Goal: Information Seeking & Learning: Learn about a topic

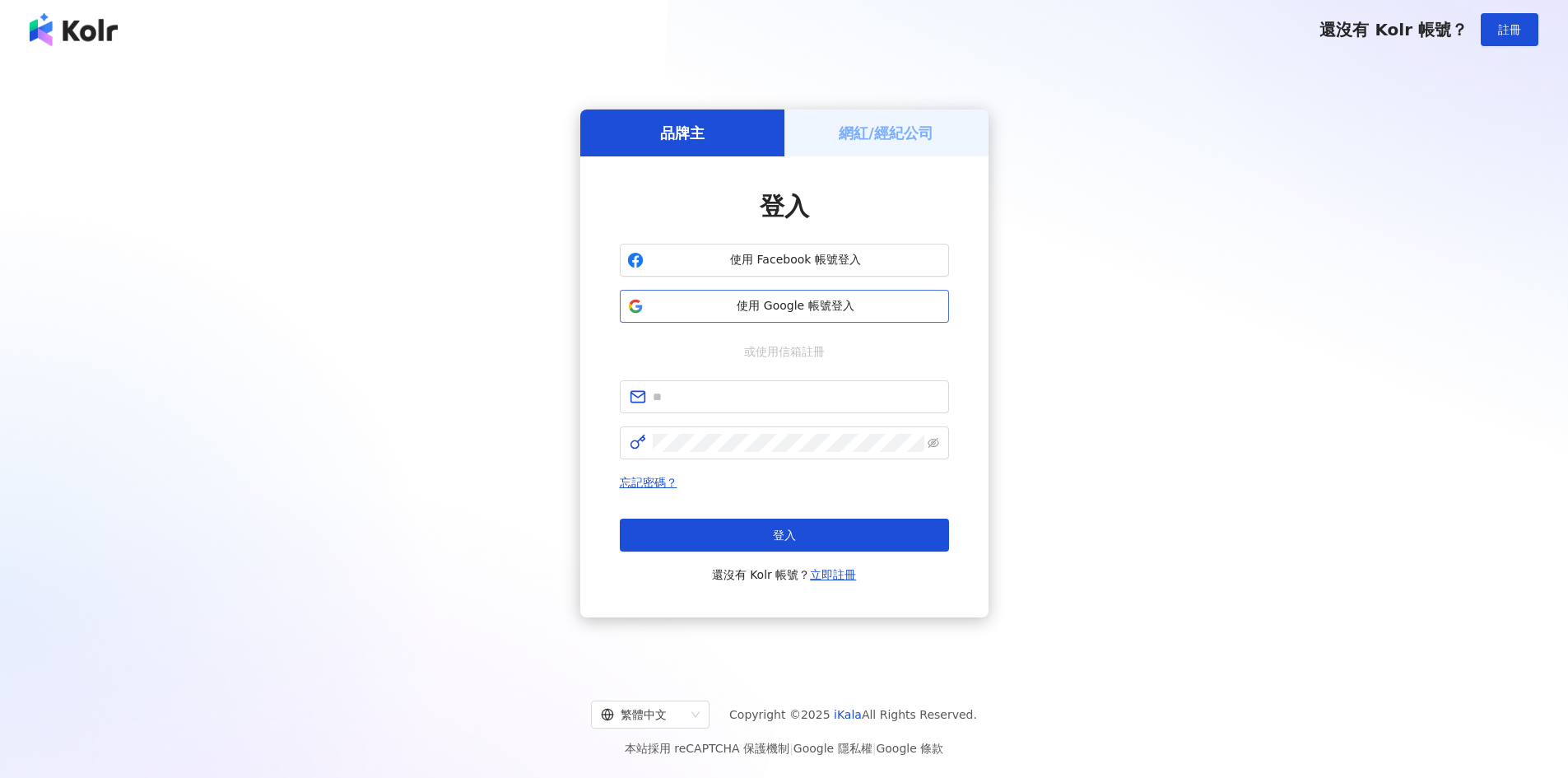
click at [805, 316] on button "使用 Google 帳號登入" at bounding box center [784, 306] width 329 height 33
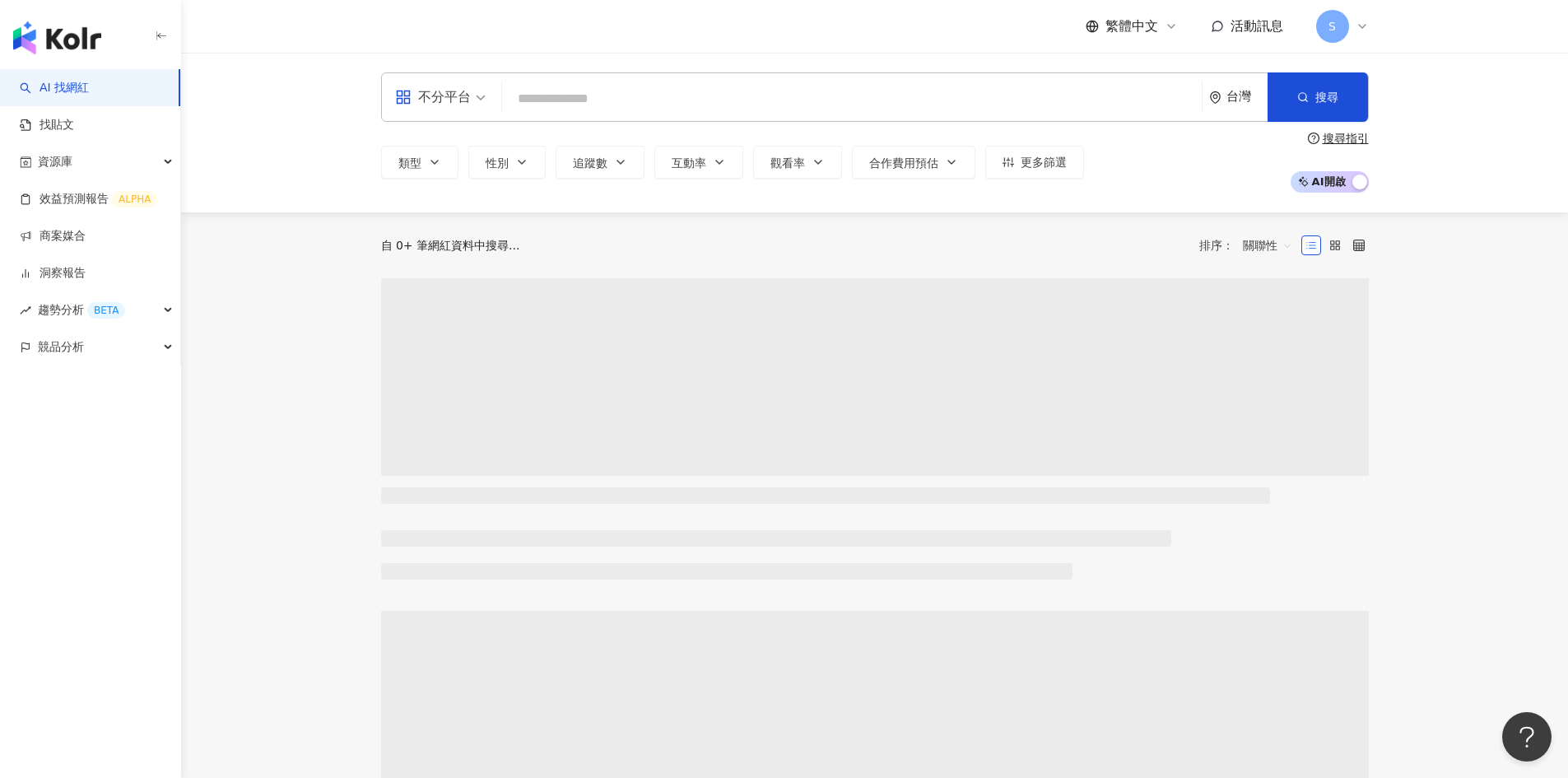
click at [694, 100] on input "search" at bounding box center [852, 98] width 687 height 32
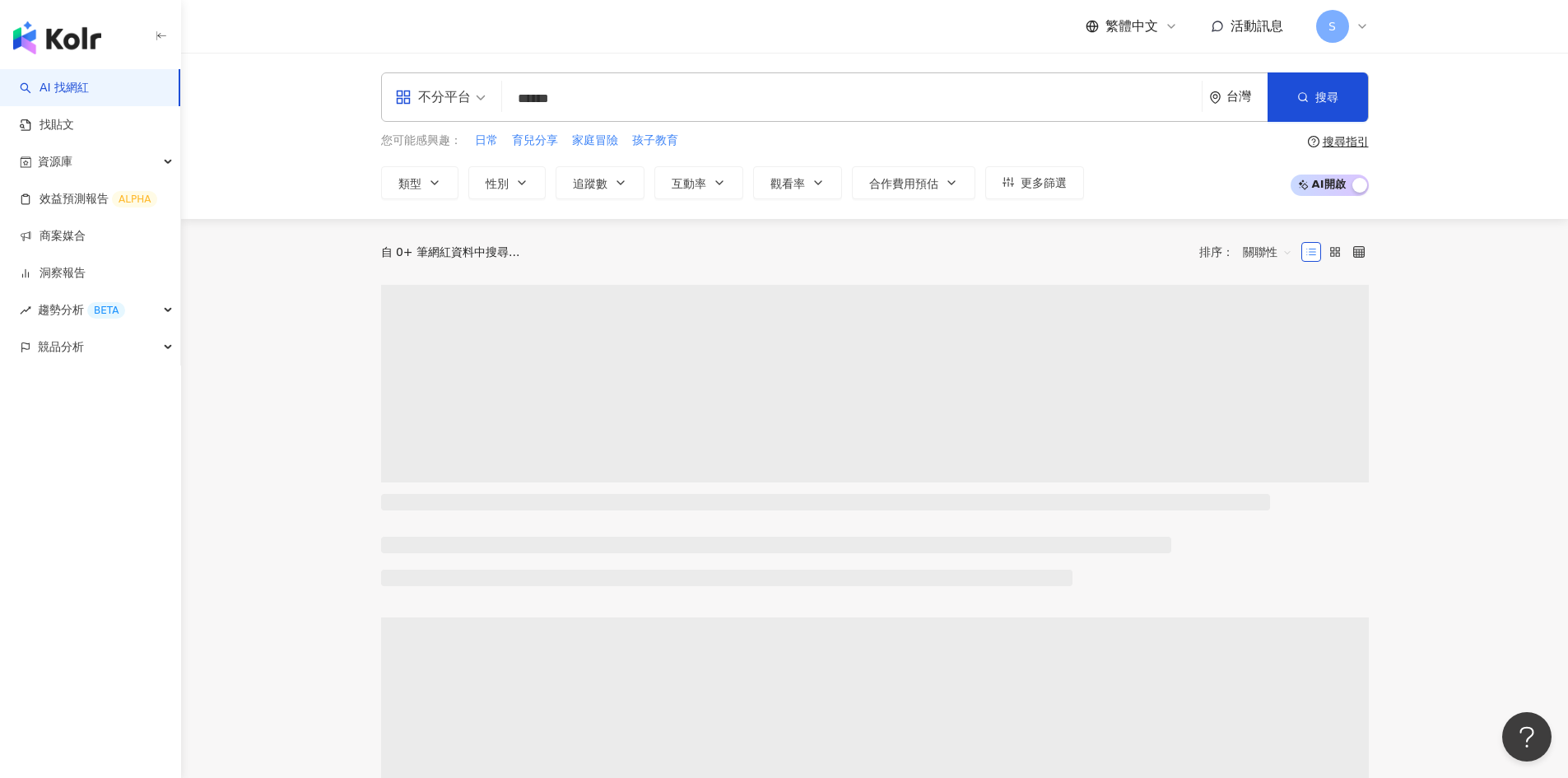
type input "******"
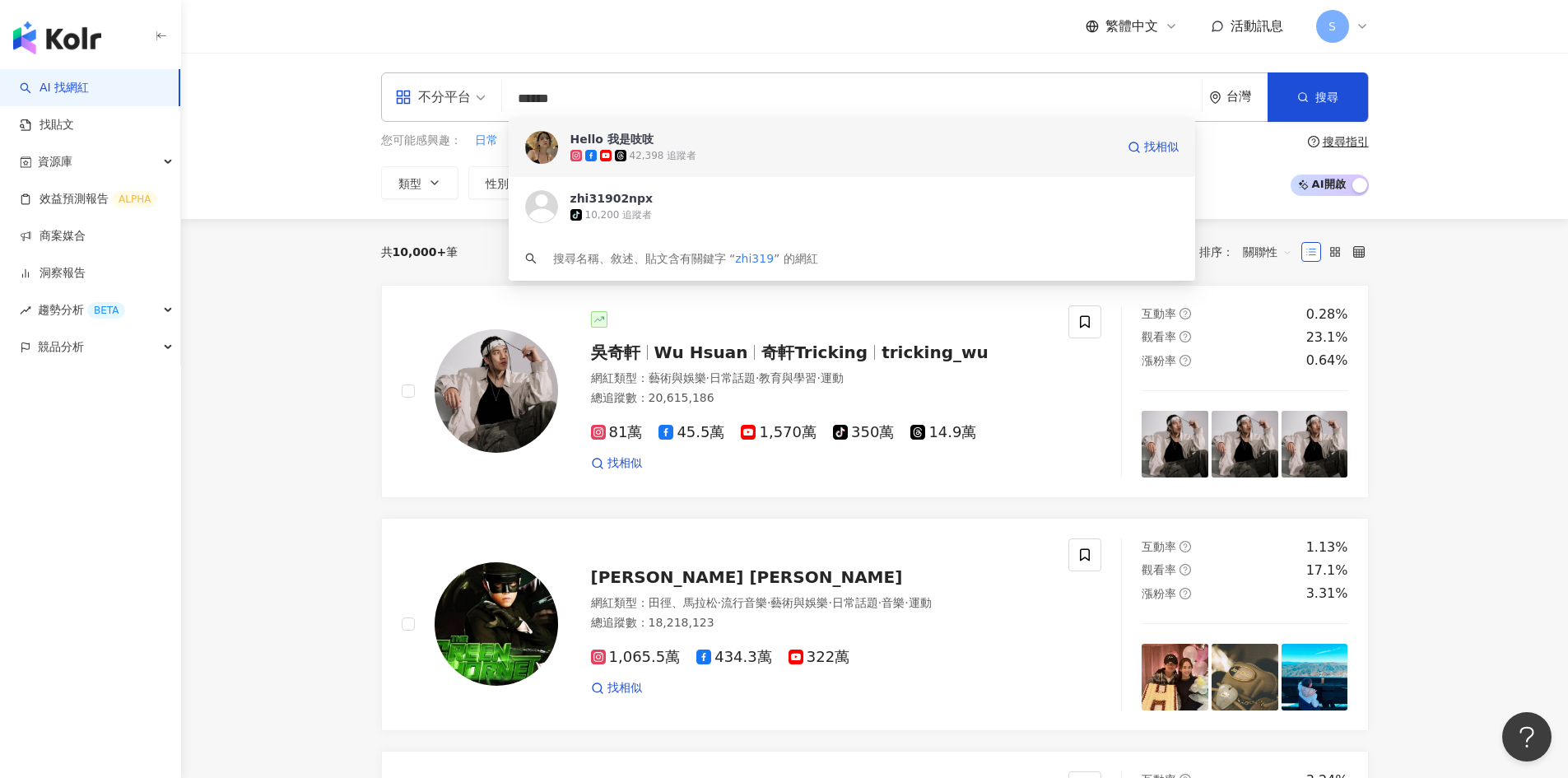
click at [677, 158] on div "42,398 追蹤者" at bounding box center [663, 156] width 68 height 14
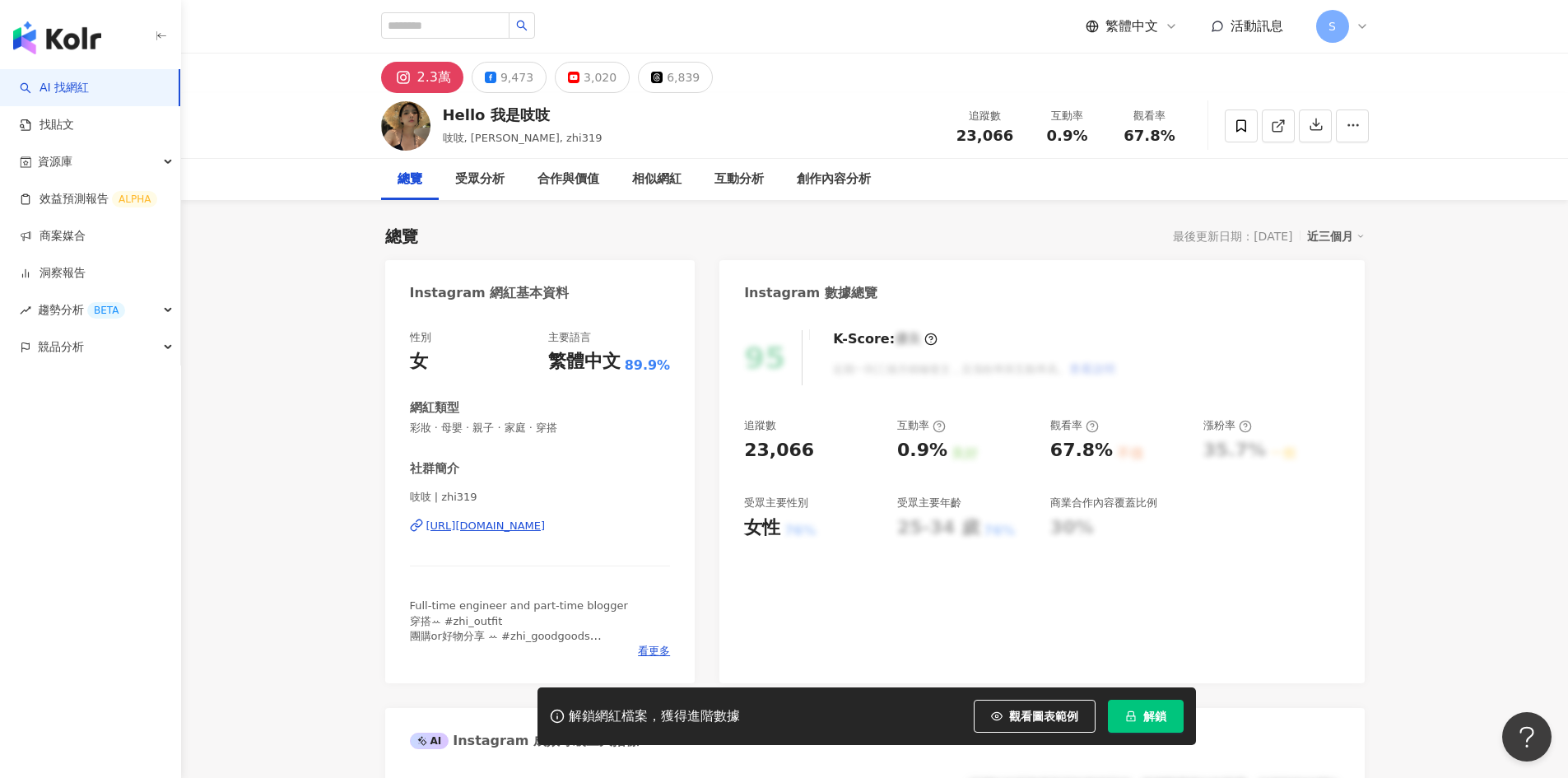
click at [1143, 716] on span "解鎖" at bounding box center [1154, 716] width 23 height 13
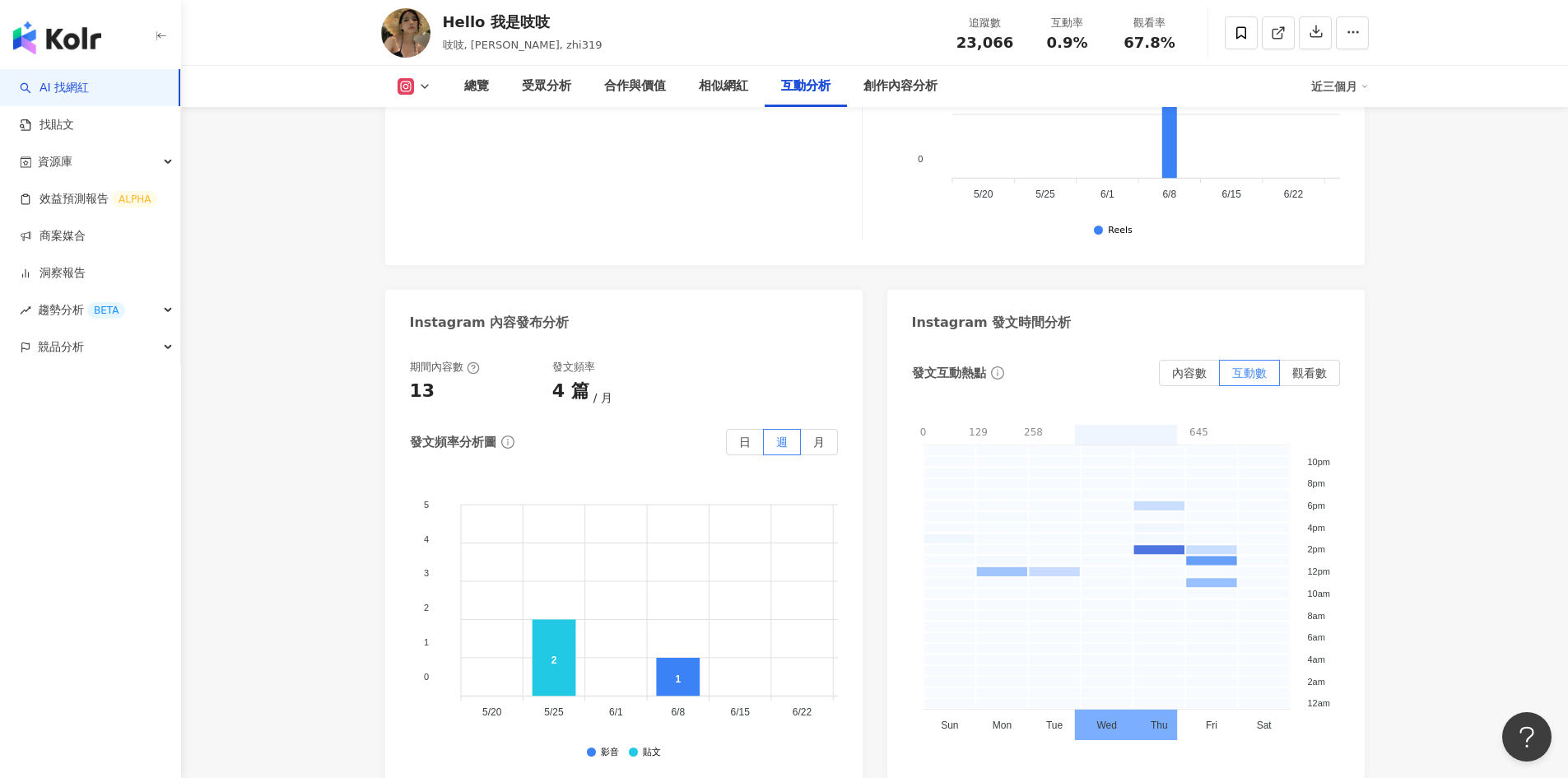
scroll to position [4034, 0]
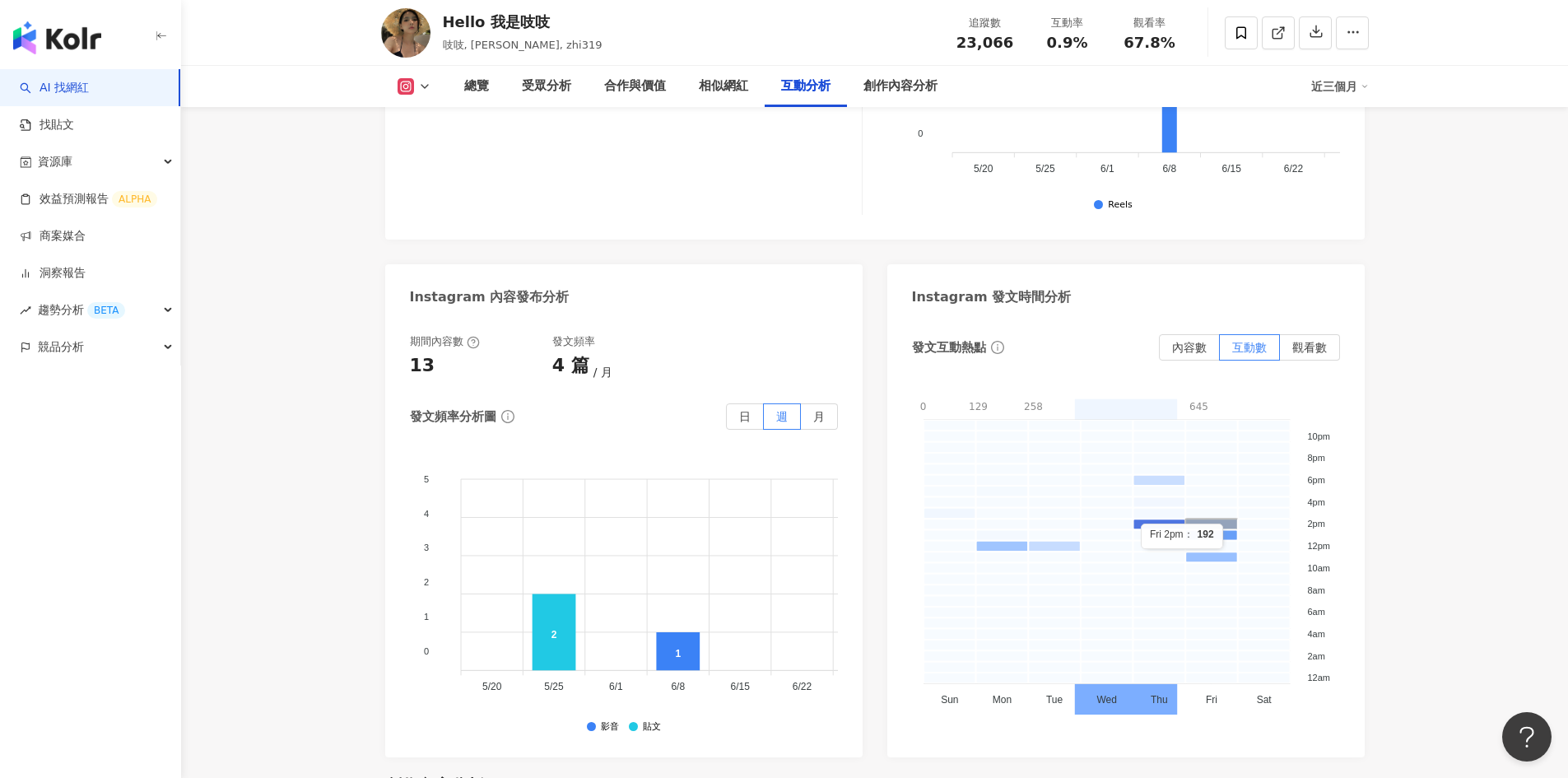
click at [1226, 519] on rect at bounding box center [1212, 524] width 53 height 11
click at [1232, 530] on rect at bounding box center [1212, 535] width 53 height 11
click at [1010, 541] on rect at bounding box center [1002, 546] width 53 height 11
click at [1072, 541] on rect at bounding box center [1055, 546] width 53 height 11
click at [1313, 341] on span "觀看數" at bounding box center [1310, 347] width 34 height 13
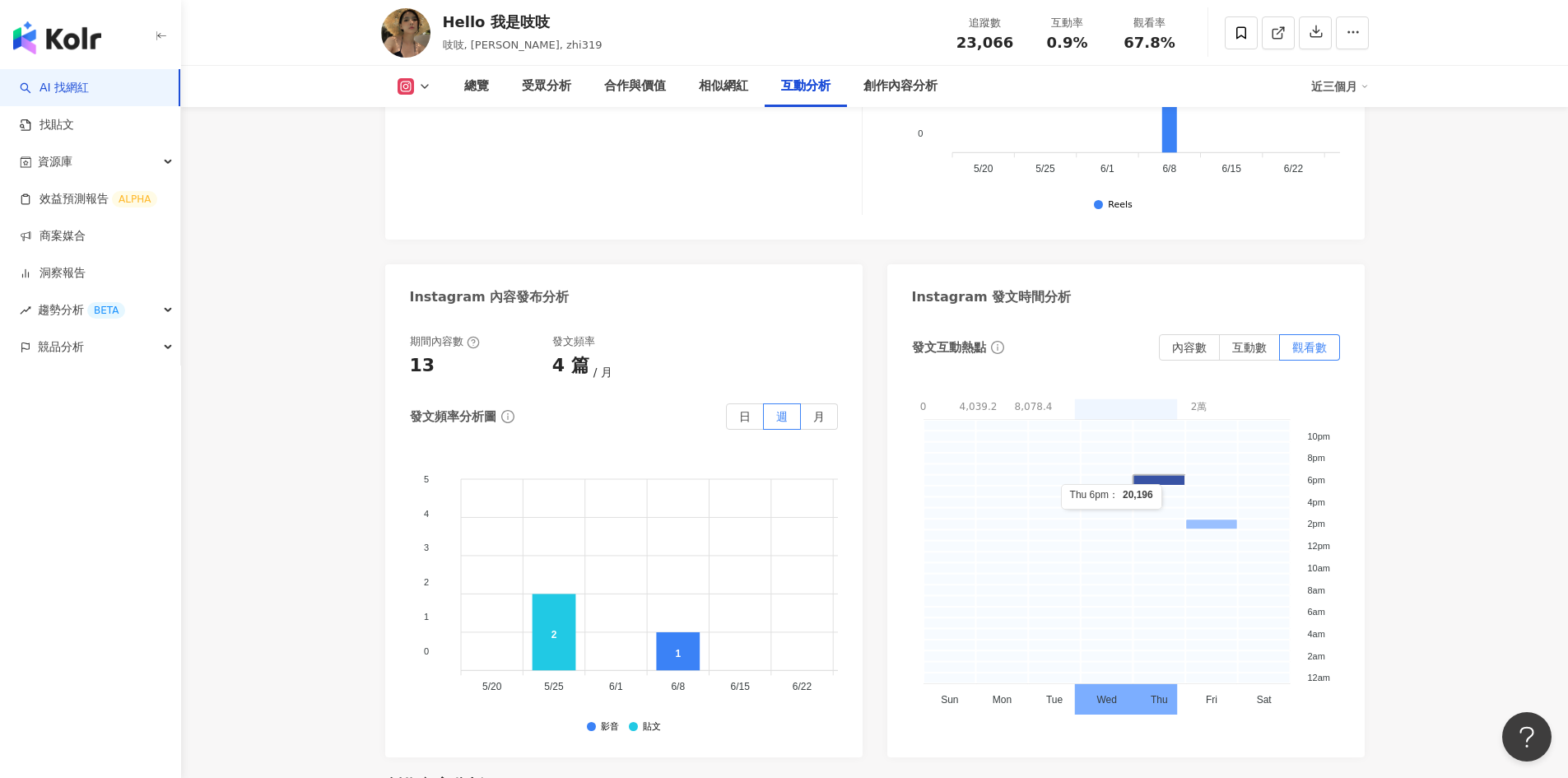
click at [1165, 475] on rect at bounding box center [1159, 480] width 53 height 11
click at [1206, 519] on rect at bounding box center [1212, 524] width 53 height 11
click at [1162, 475] on rect at bounding box center [1159, 480] width 53 height 11
click at [1188, 341] on span "內容數" at bounding box center [1189, 347] width 34 height 13
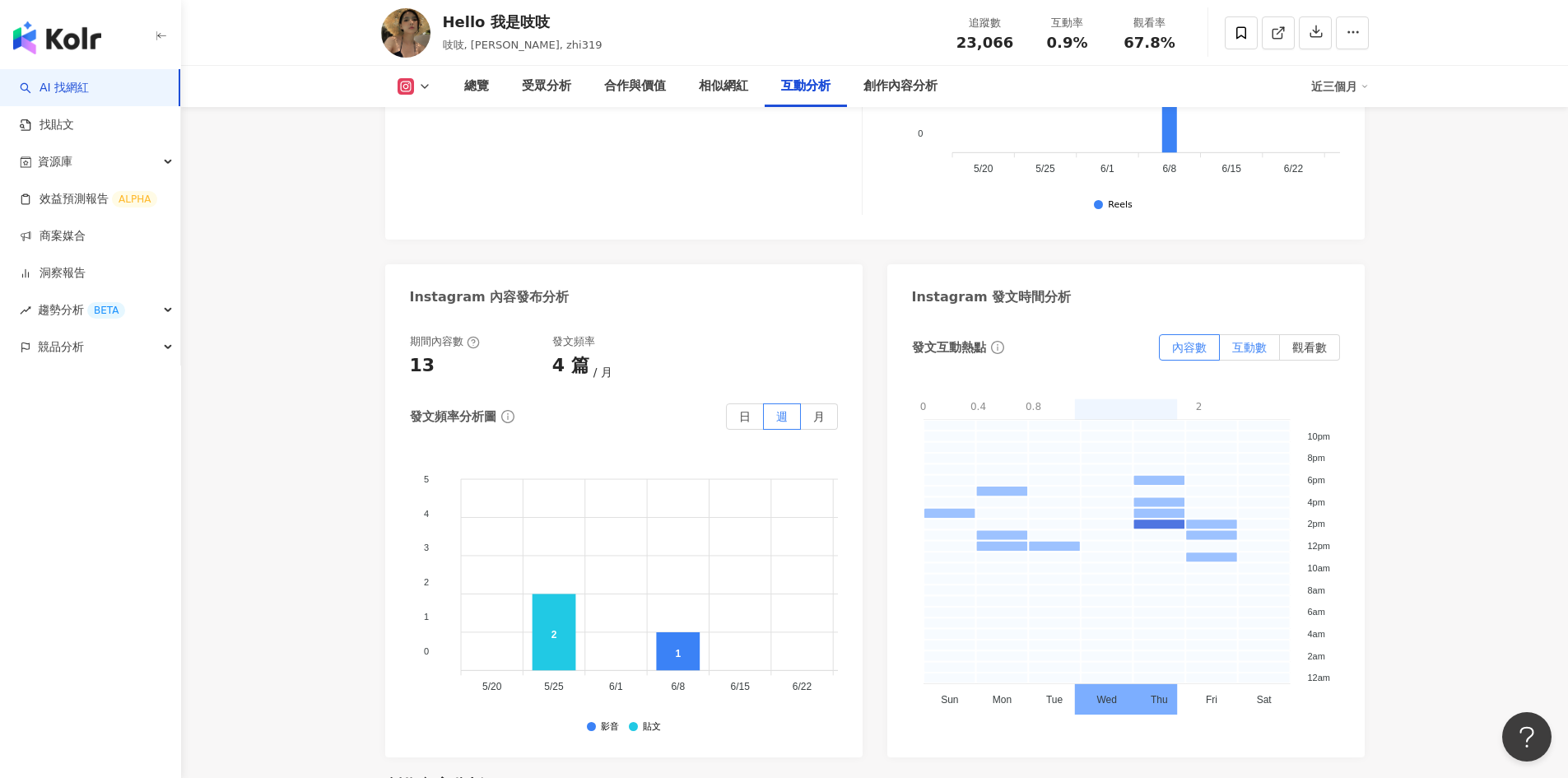
click at [1248, 341] on span "互動數" at bounding box center [1249, 347] width 34 height 13
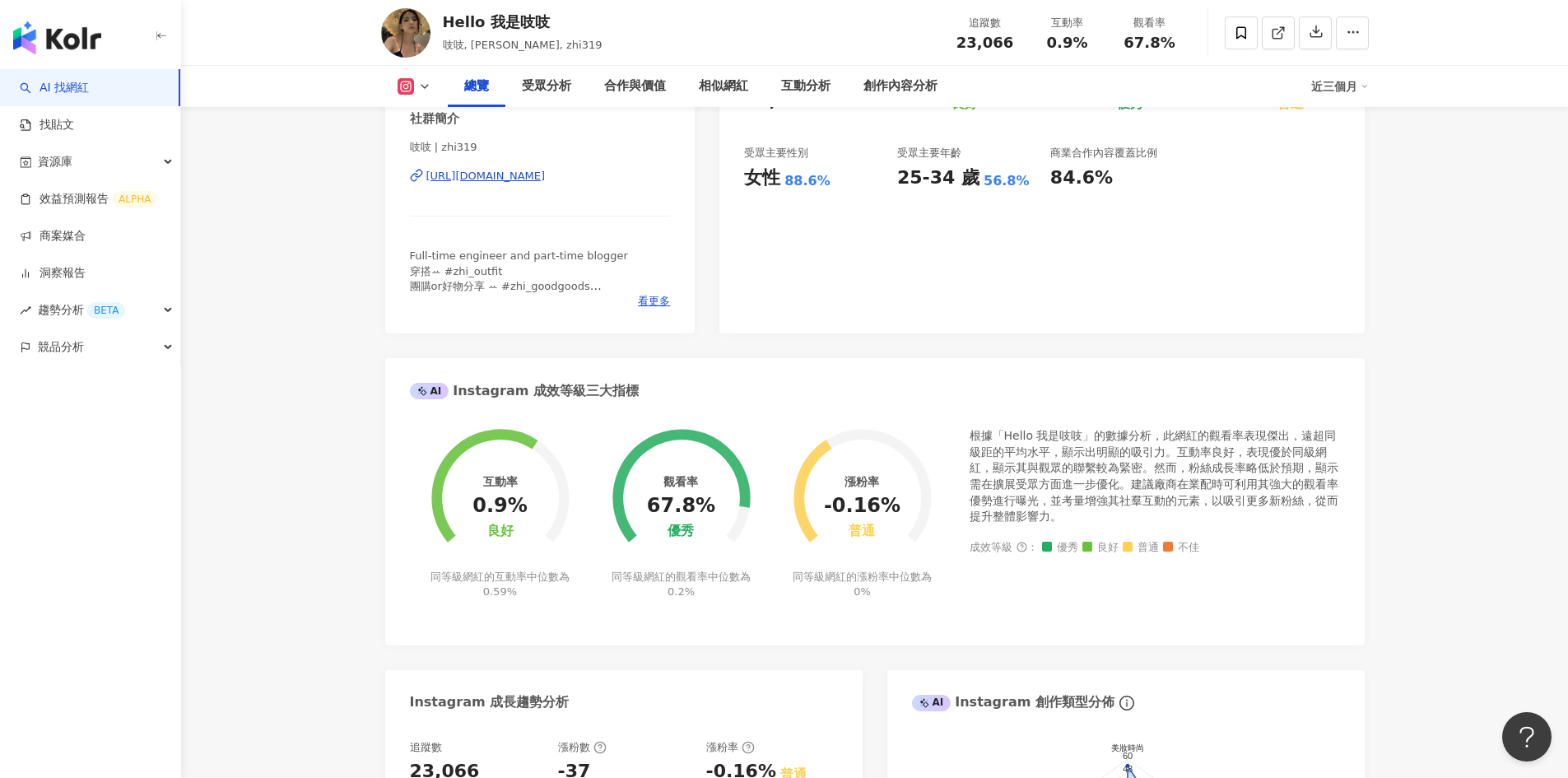
scroll to position [247, 0]
